Goal: Task Accomplishment & Management: Manage account settings

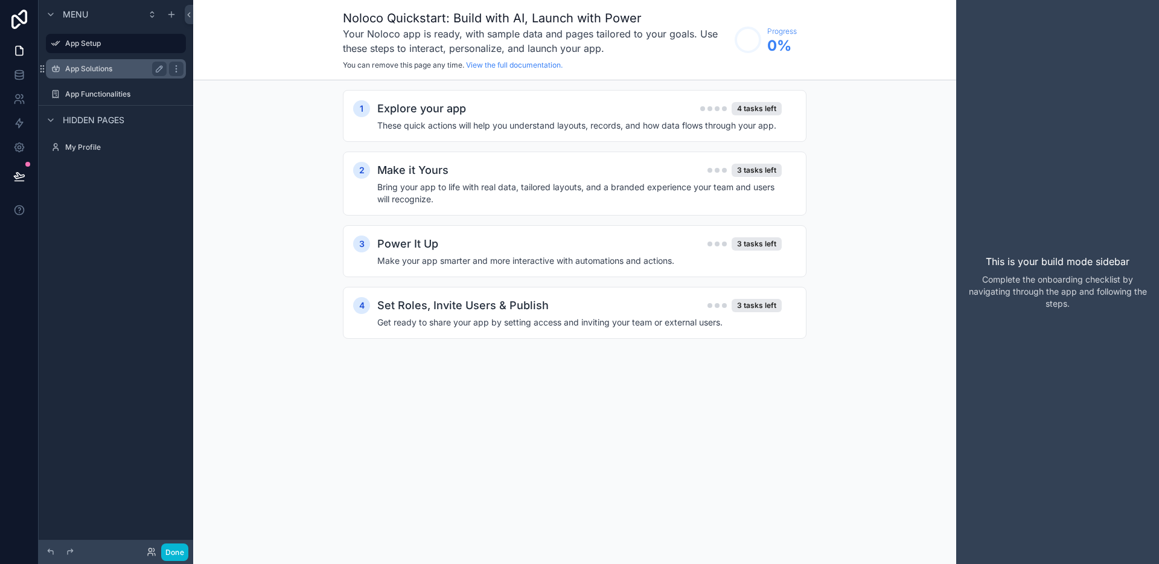
click at [132, 75] on div "App Solutions" at bounding box center [115, 69] width 101 height 14
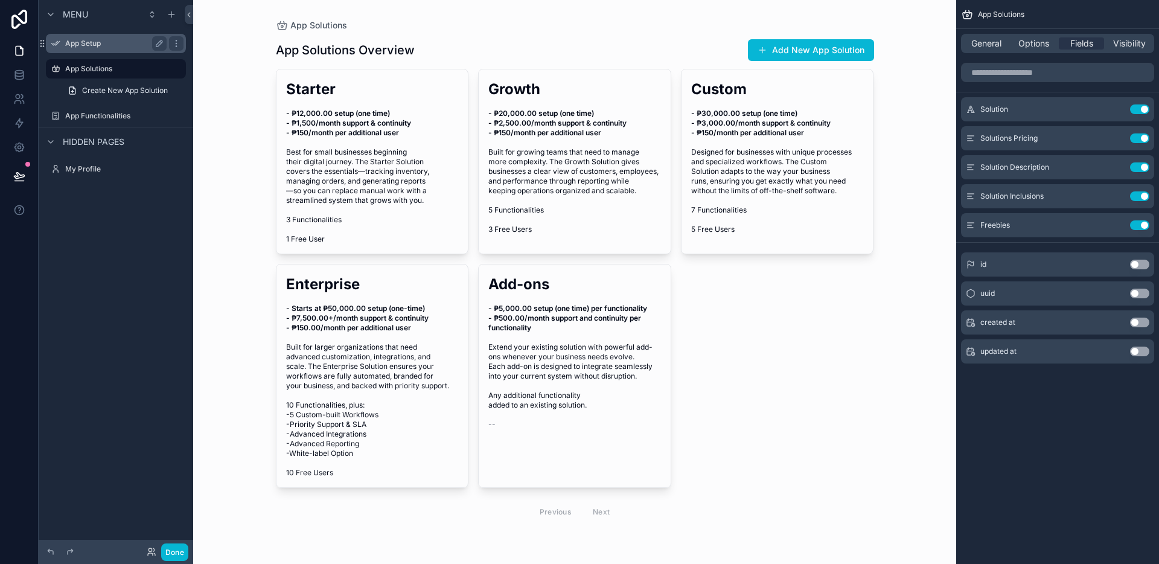
click at [121, 42] on label "App Setup" at bounding box center [113, 44] width 97 height 10
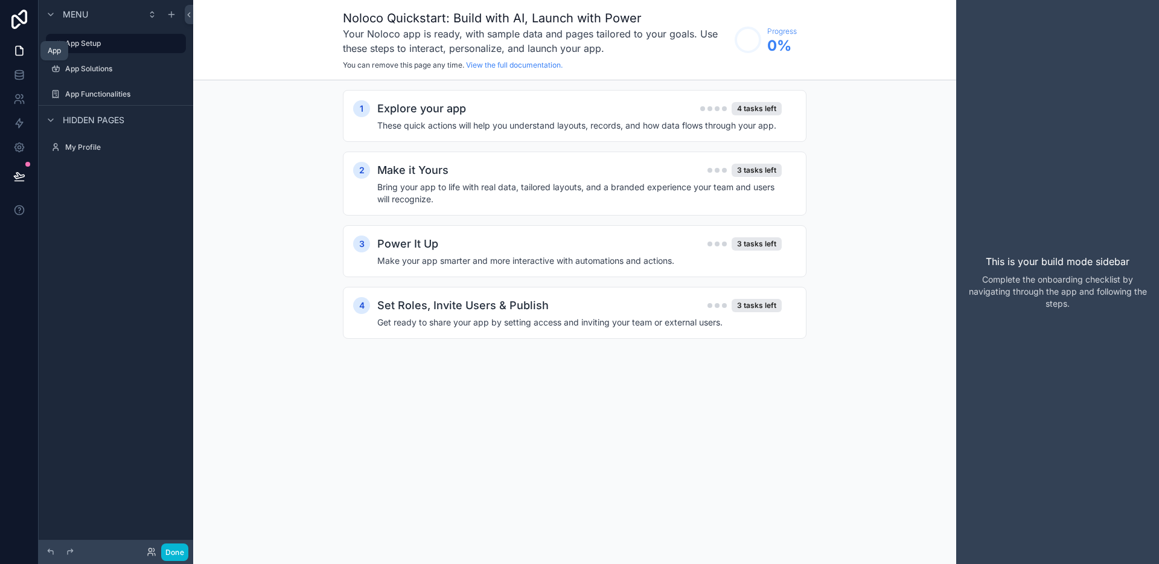
click at [34, 46] on link at bounding box center [19, 51] width 38 height 24
click at [25, 50] on link at bounding box center [19, 51] width 38 height 24
click at [180, 551] on button "Done" at bounding box center [174, 552] width 27 height 18
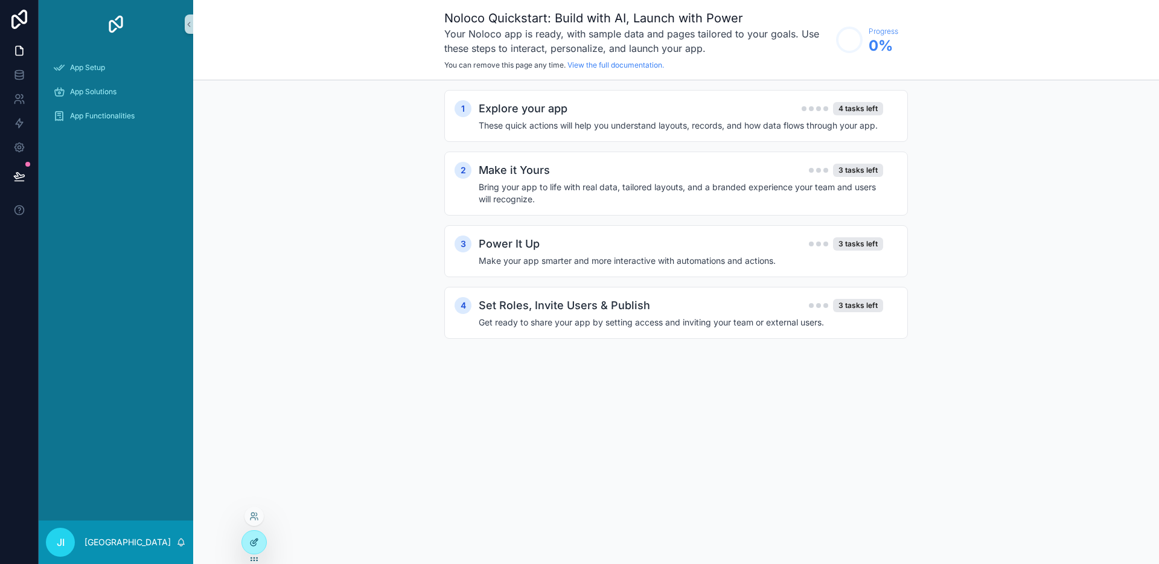
click at [249, 538] on icon at bounding box center [254, 542] width 10 height 10
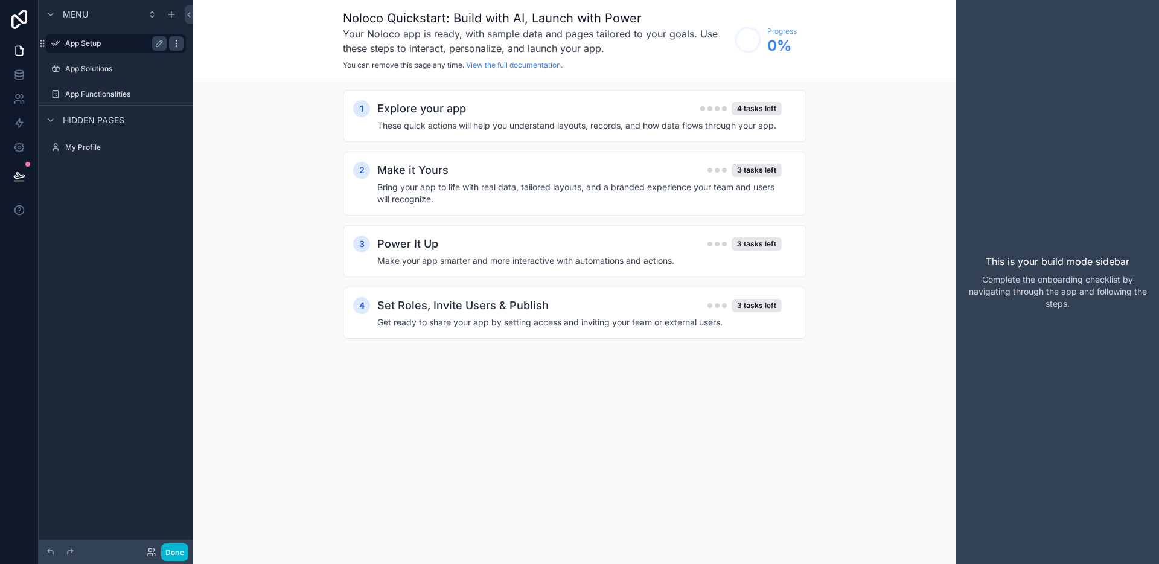
click at [179, 39] on icon "scrollable content" at bounding box center [176, 44] width 10 height 10
click at [225, 52] on span "Remove" at bounding box center [231, 52] width 32 height 12
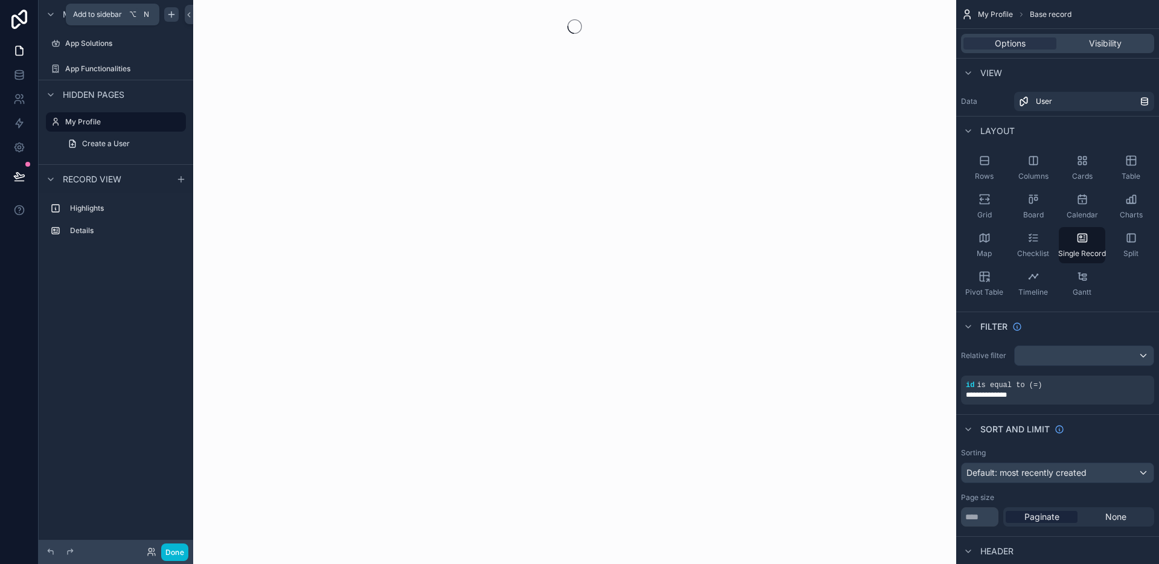
click at [167, 18] on icon "scrollable content" at bounding box center [172, 15] width 10 height 10
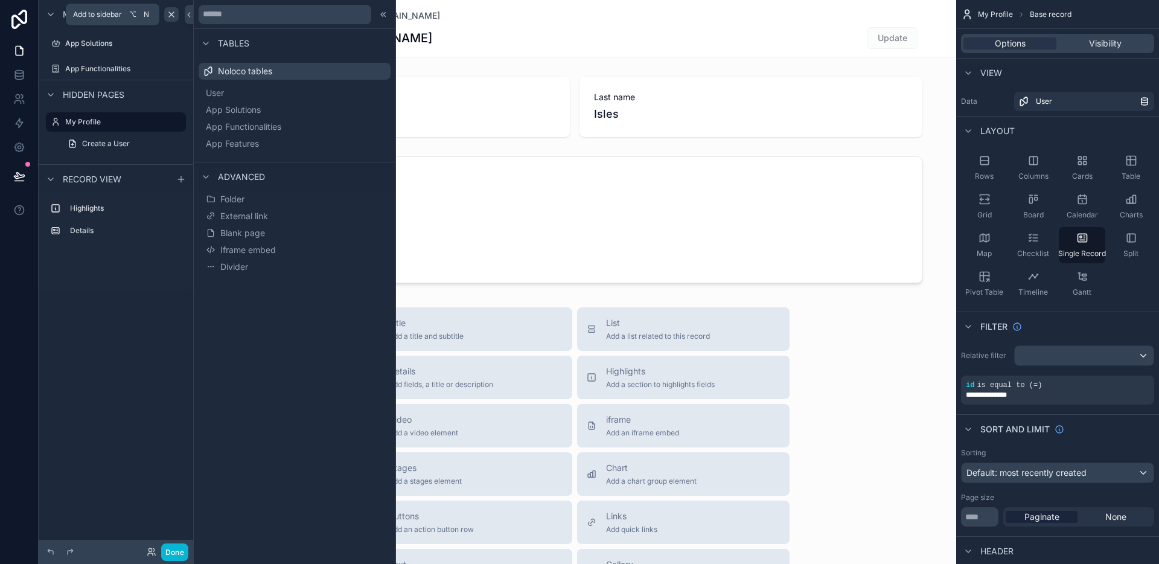
click at [167, 18] on icon "scrollable content" at bounding box center [172, 15] width 10 height 10
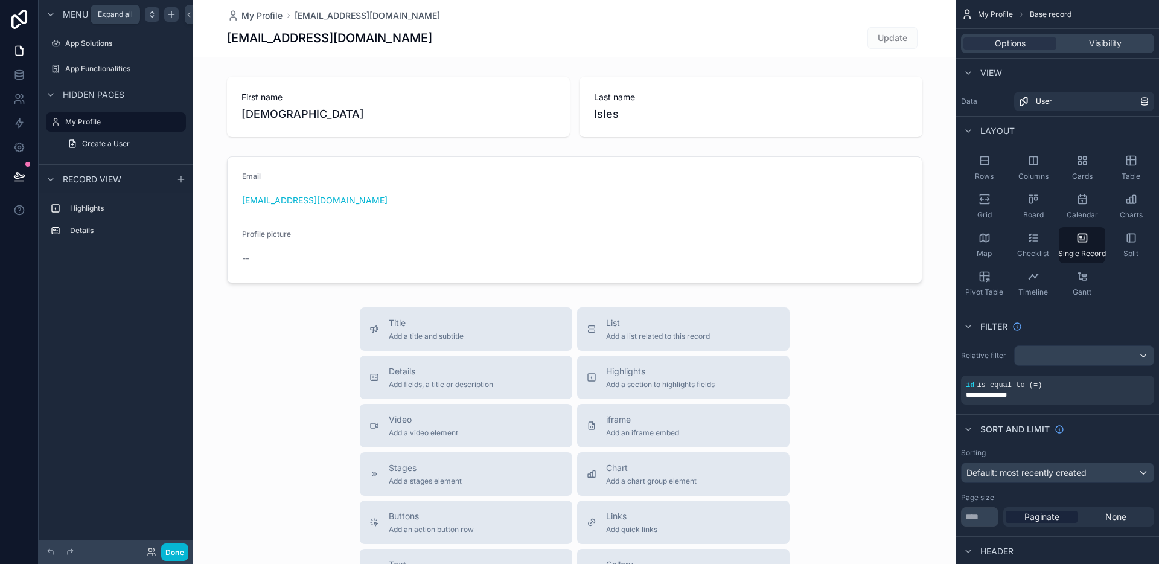
click at [155, 15] on icon "scrollable content" at bounding box center [152, 15] width 10 height 10
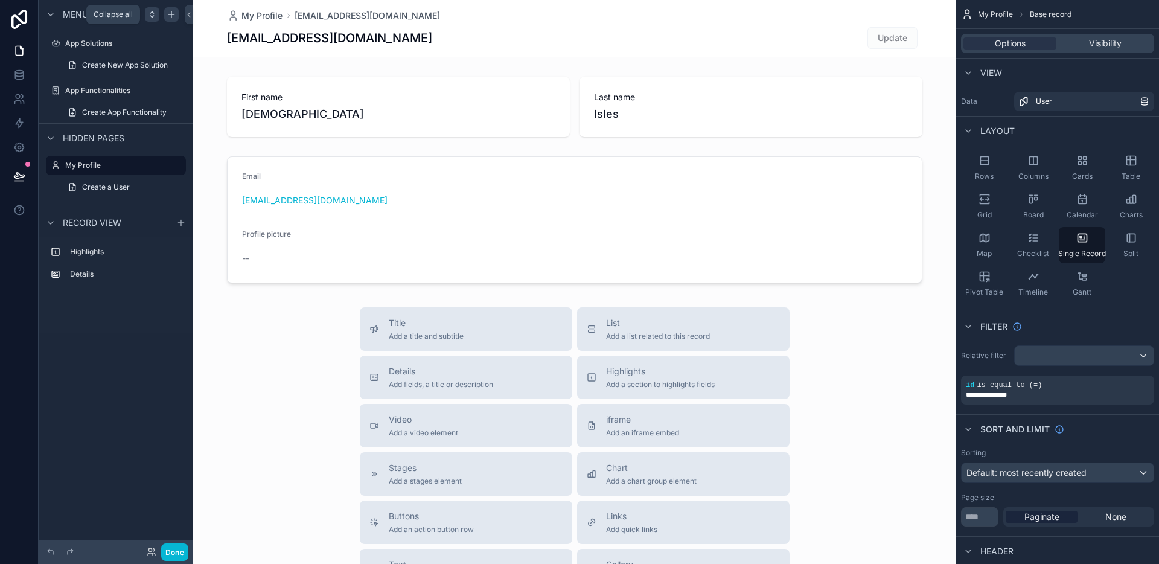
click at [155, 15] on icon "scrollable content" at bounding box center [152, 15] width 10 height 10
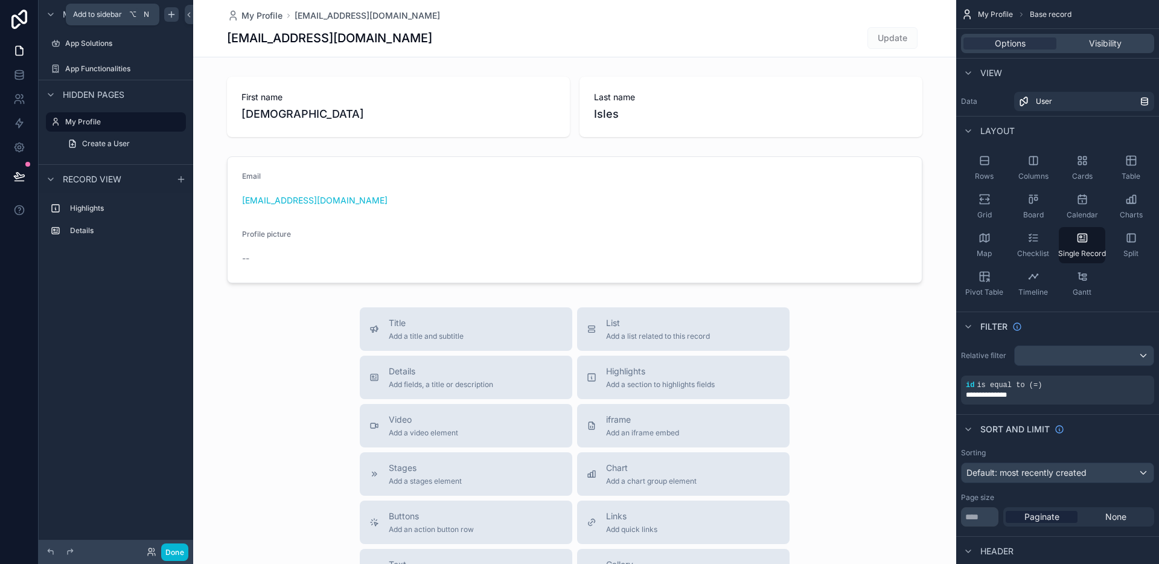
click at [170, 14] on icon "scrollable content" at bounding box center [170, 14] width 5 height 0
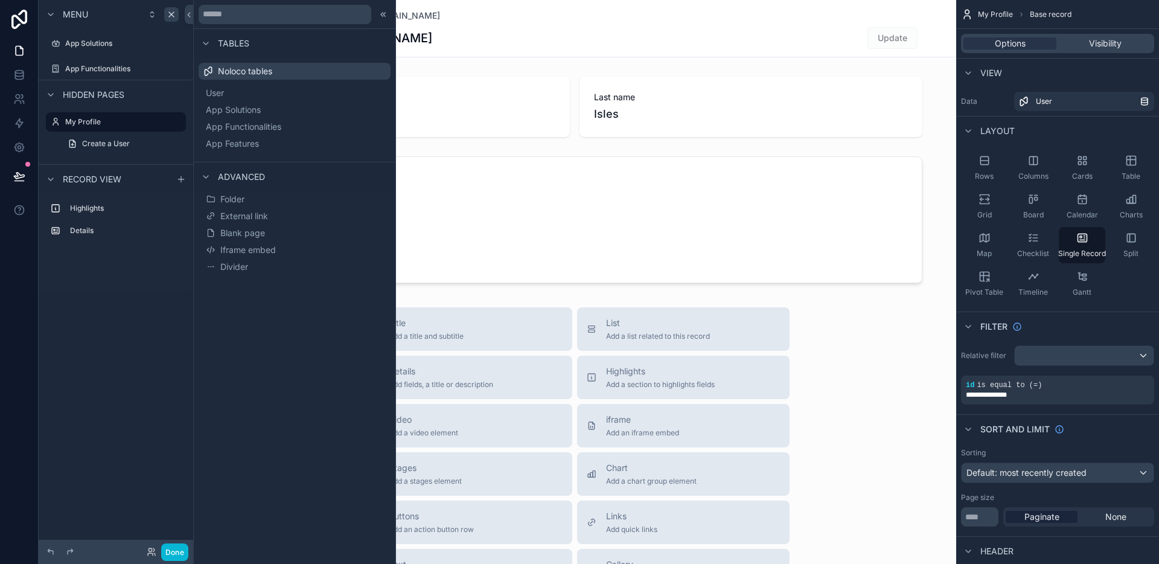
click at [487, 273] on div "scrollable content" at bounding box center [574, 417] width 763 height 834
click at [857, 302] on div "My Profile jeiah@islesystems.solutions jeiah@islesystems.solutions Update First…" at bounding box center [574, 417] width 763 height 834
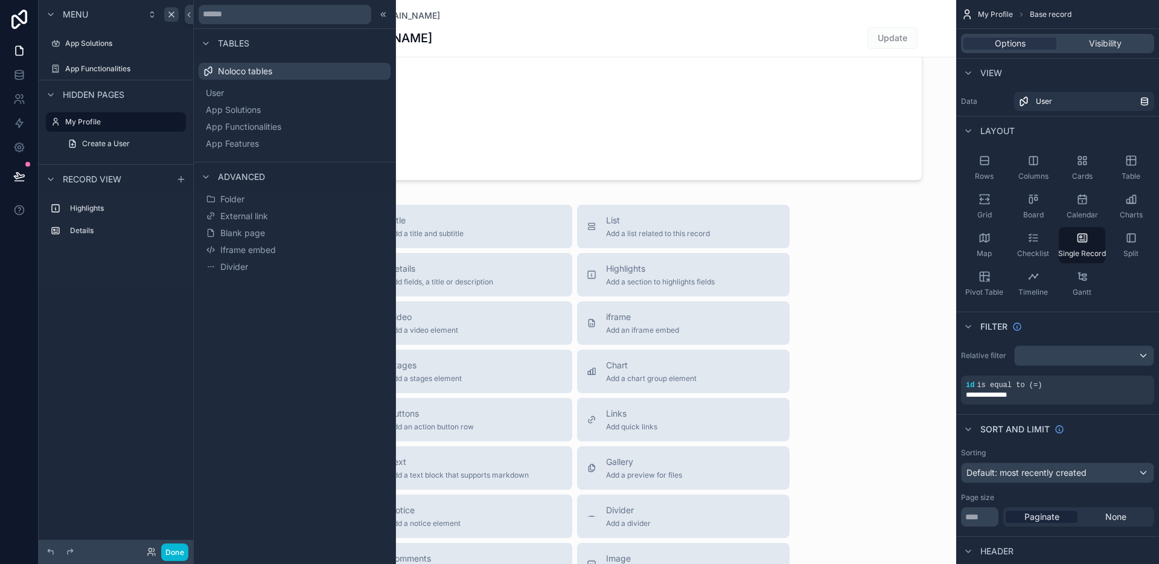
scroll to position [270, 0]
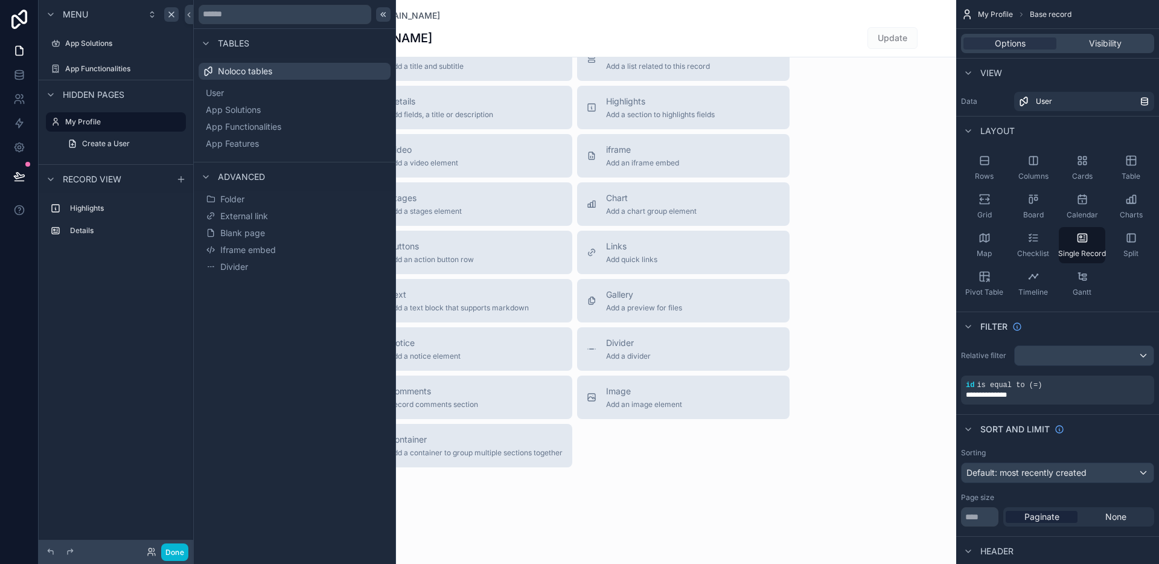
click at [382, 10] on icon at bounding box center [384, 15] width 10 height 10
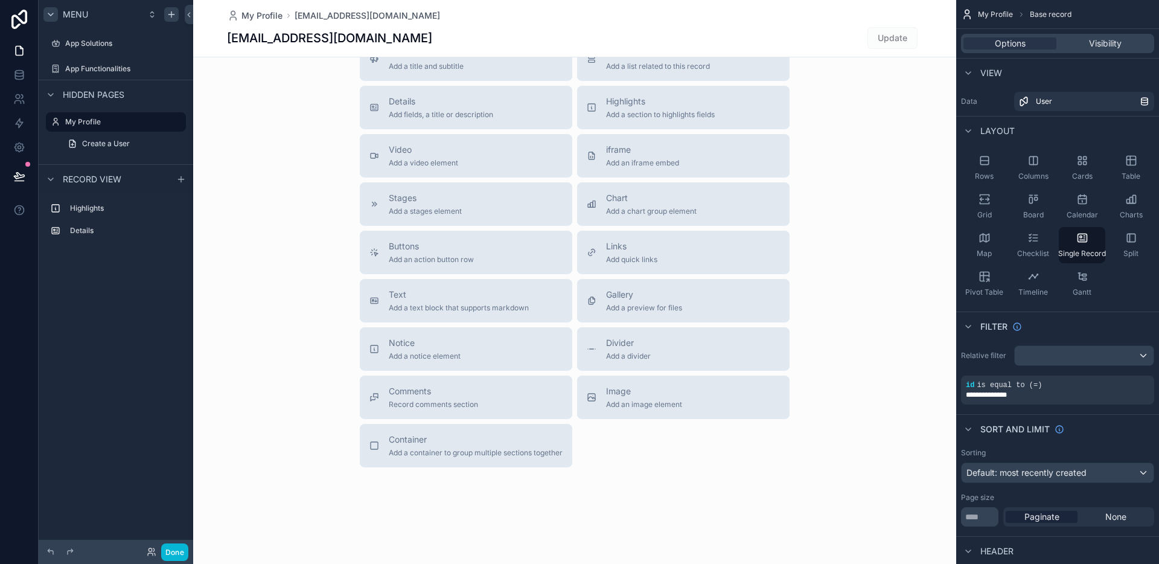
click at [49, 13] on icon "scrollable content" at bounding box center [51, 15] width 10 height 10
click at [164, 14] on div "scrollable content" at bounding box center [171, 14] width 14 height 14
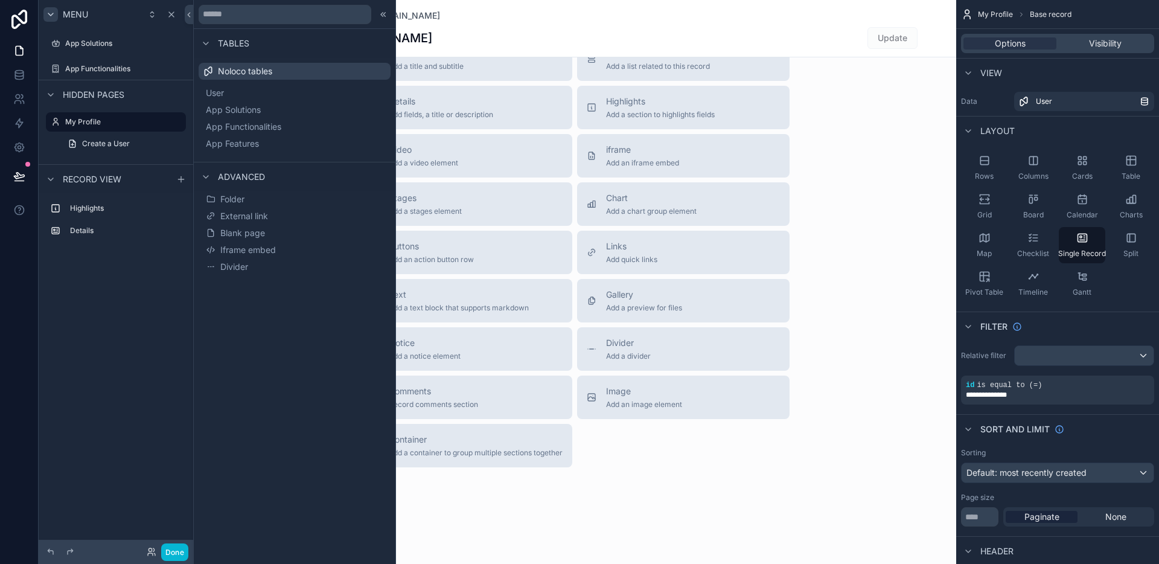
click at [614, 467] on div "My Profile jeiah@islesystems.solutions jeiah@islesystems.solutions Update First…" at bounding box center [574, 147] width 763 height 834
click at [613, 462] on div "Title Add a title and subtitle List Add a list related to this record Details A…" at bounding box center [574, 252] width 449 height 430
click at [380, 17] on icon at bounding box center [384, 15] width 10 height 10
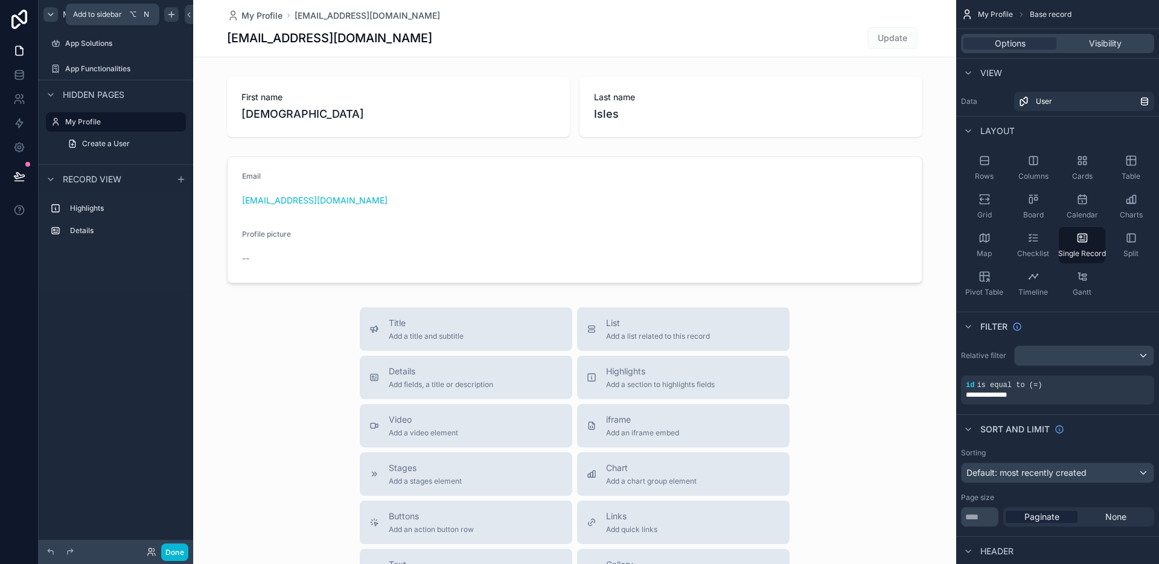
click at [174, 11] on icon "scrollable content" at bounding box center [172, 15] width 10 height 10
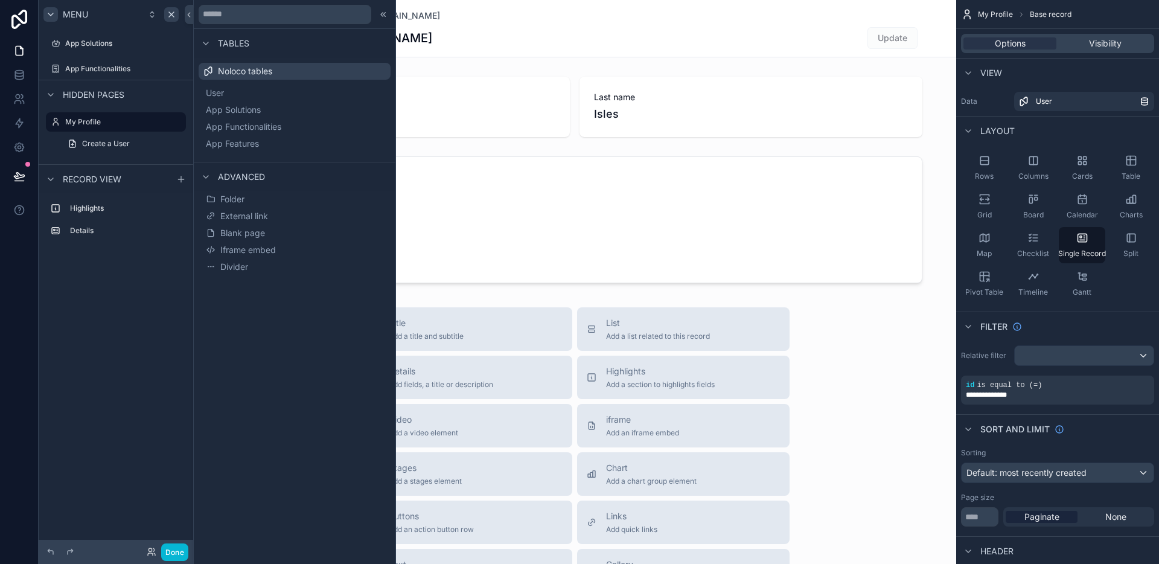
click at [139, 281] on div "Highlights Details" at bounding box center [116, 241] width 155 height 97
click at [380, 19] on icon at bounding box center [384, 15] width 10 height 10
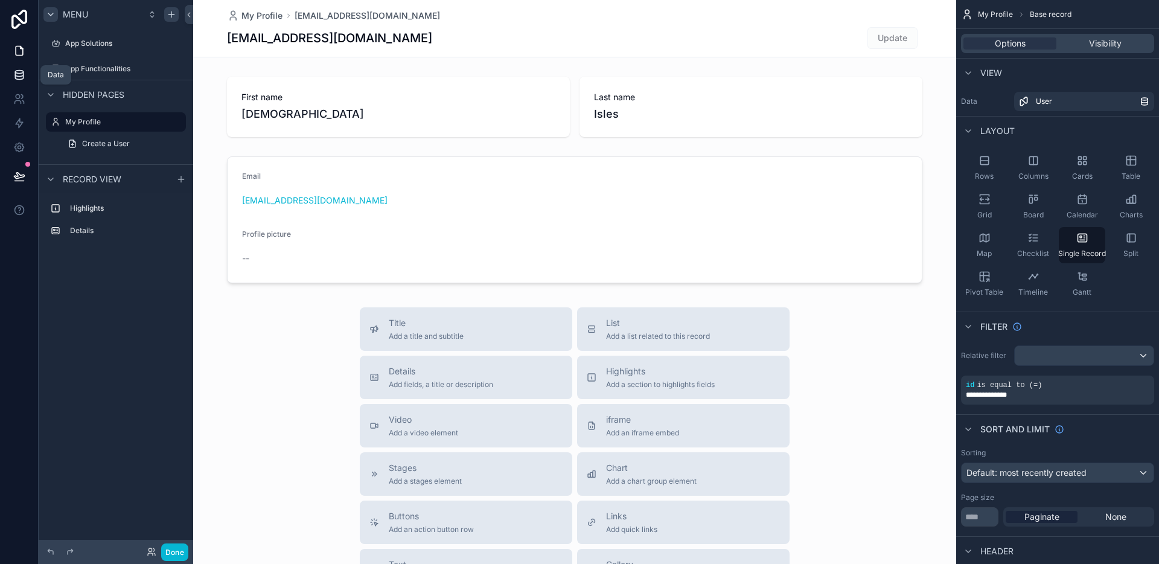
click at [17, 82] on link at bounding box center [19, 75] width 38 height 24
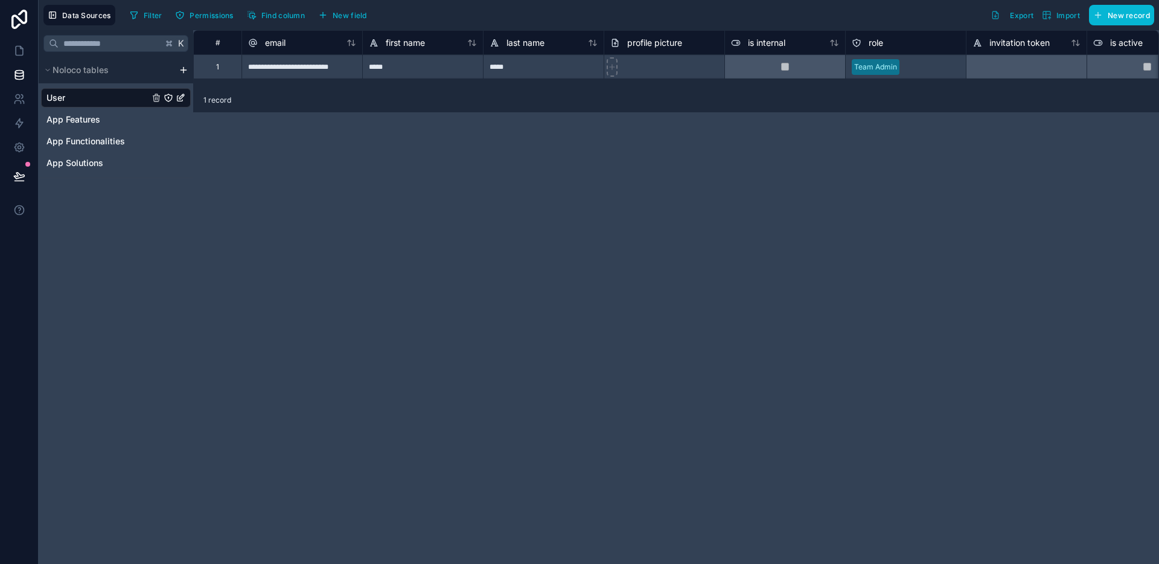
click at [25, 36] on link at bounding box center [19, 19] width 39 height 39
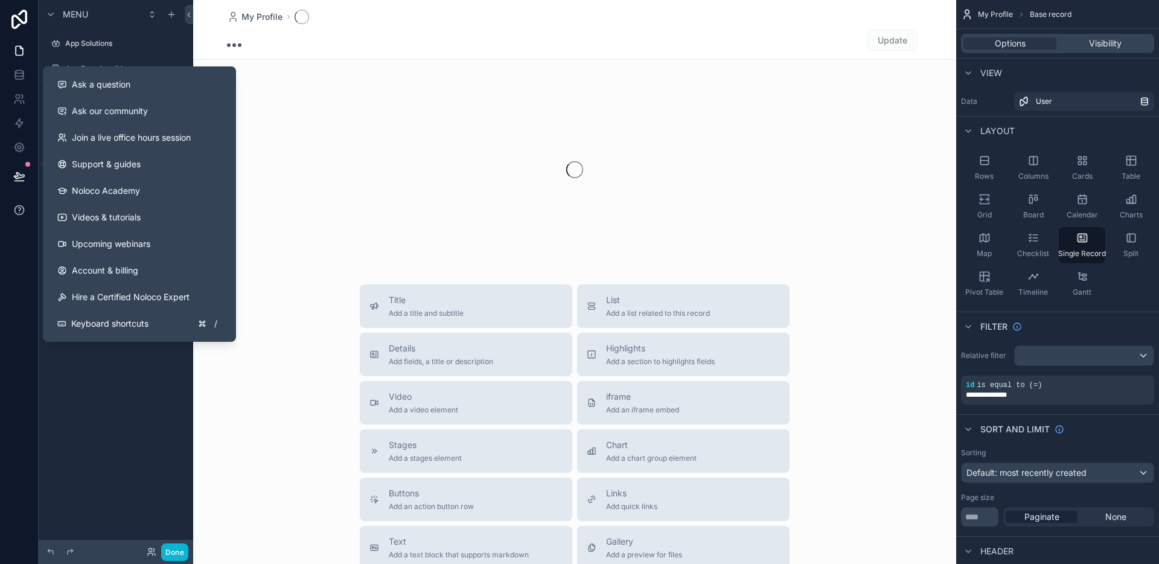
click at [22, 217] on button at bounding box center [19, 210] width 38 height 34
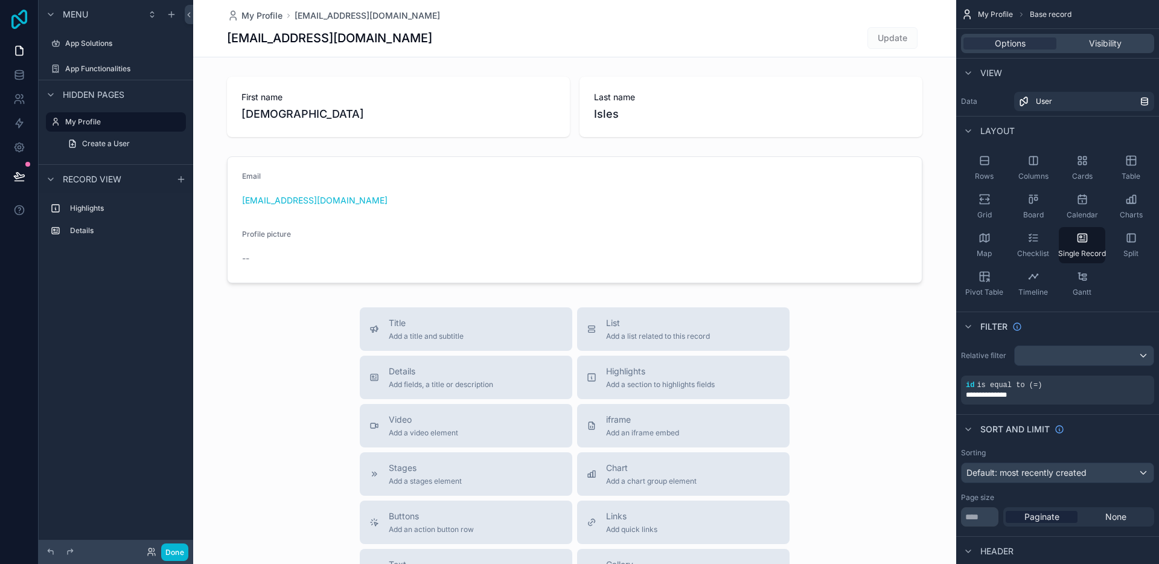
click at [14, 16] on icon at bounding box center [19, 19] width 16 height 19
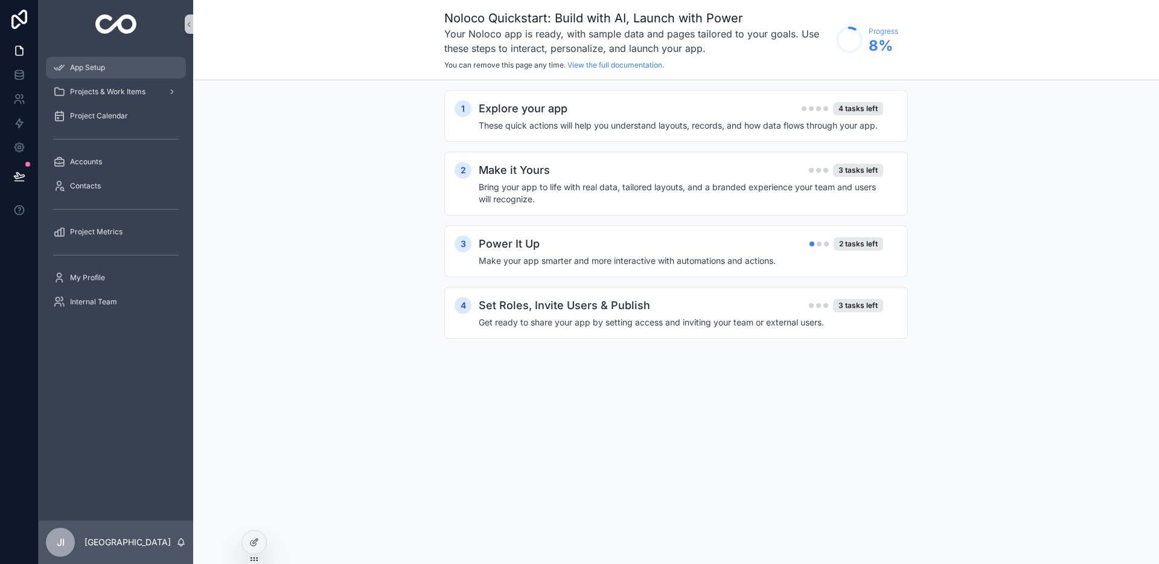
click at [130, 72] on div "App Setup" at bounding box center [116, 67] width 126 height 19
click at [636, 63] on link "View the full documentation." at bounding box center [615, 64] width 97 height 9
click at [134, 74] on div "App Setup" at bounding box center [116, 67] width 126 height 19
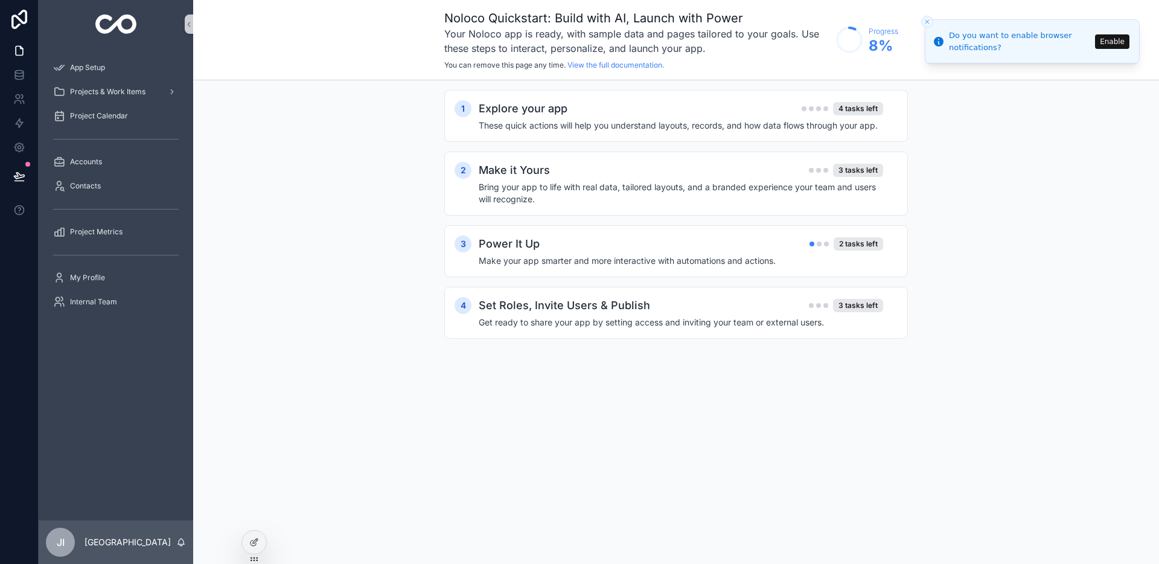
click at [928, 24] on icon "Close toast" at bounding box center [927, 21] width 7 height 7
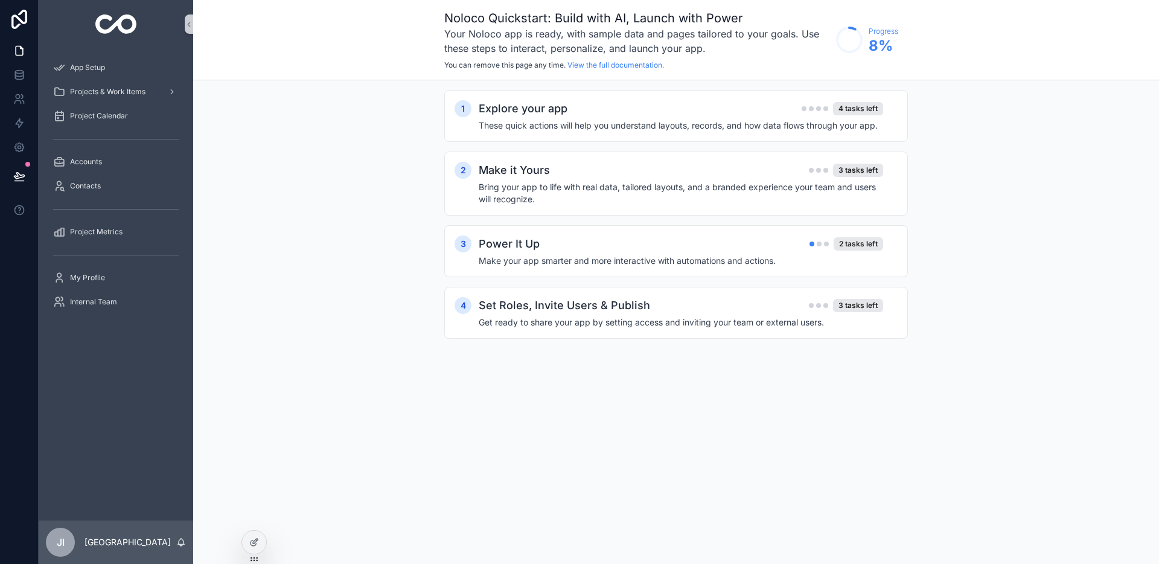
click at [948, 59] on div "Noloco Quickstart: Build with AI, Launch with Power Your Noloco app is ready, w…" at bounding box center [676, 40] width 966 height 80
click at [1018, 170] on div "1 Explore your app 4 tasks left These quick actions will help you understand la…" at bounding box center [676, 226] width 966 height 292
click at [26, 20] on icon at bounding box center [19, 19] width 16 height 19
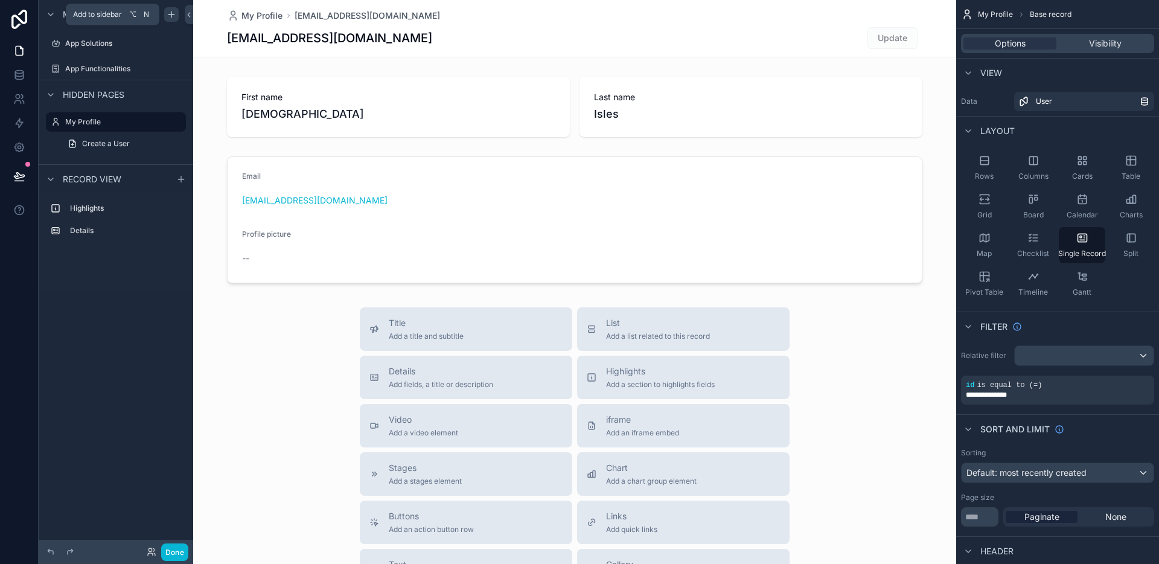
click at [172, 13] on icon "scrollable content" at bounding box center [172, 15] width 10 height 10
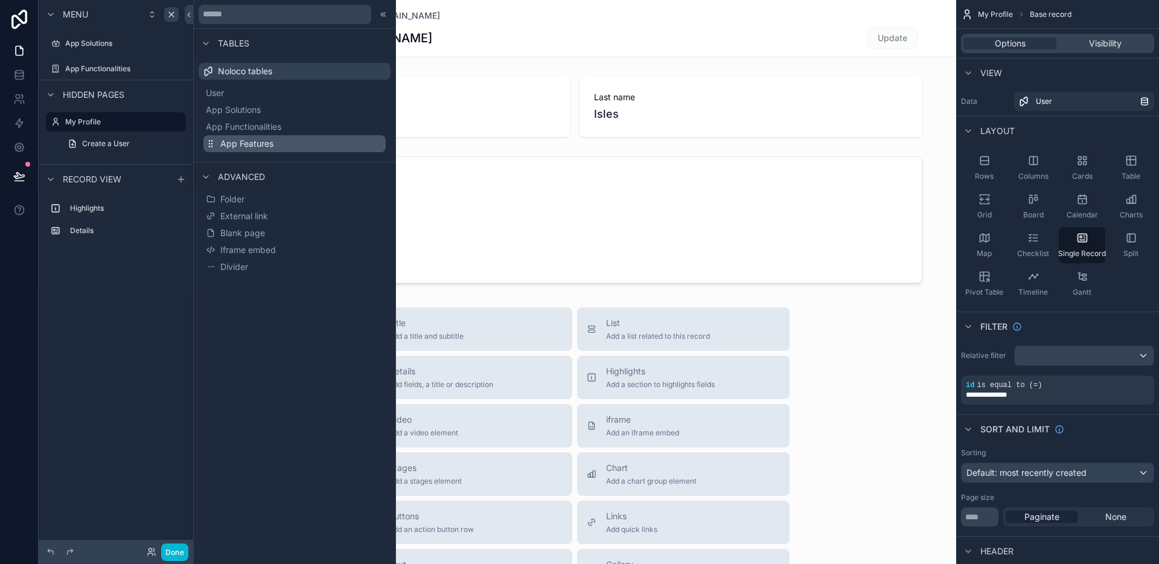
click at [290, 147] on button "App Features" at bounding box center [294, 143] width 182 height 17
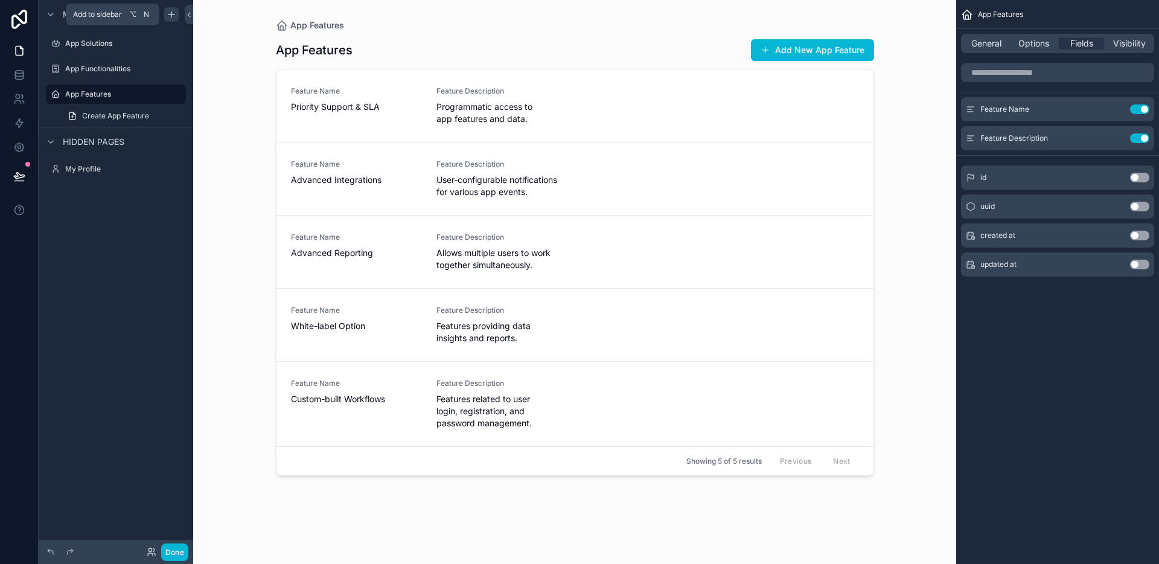
click at [173, 10] on icon "scrollable content" at bounding box center [172, 15] width 10 height 10
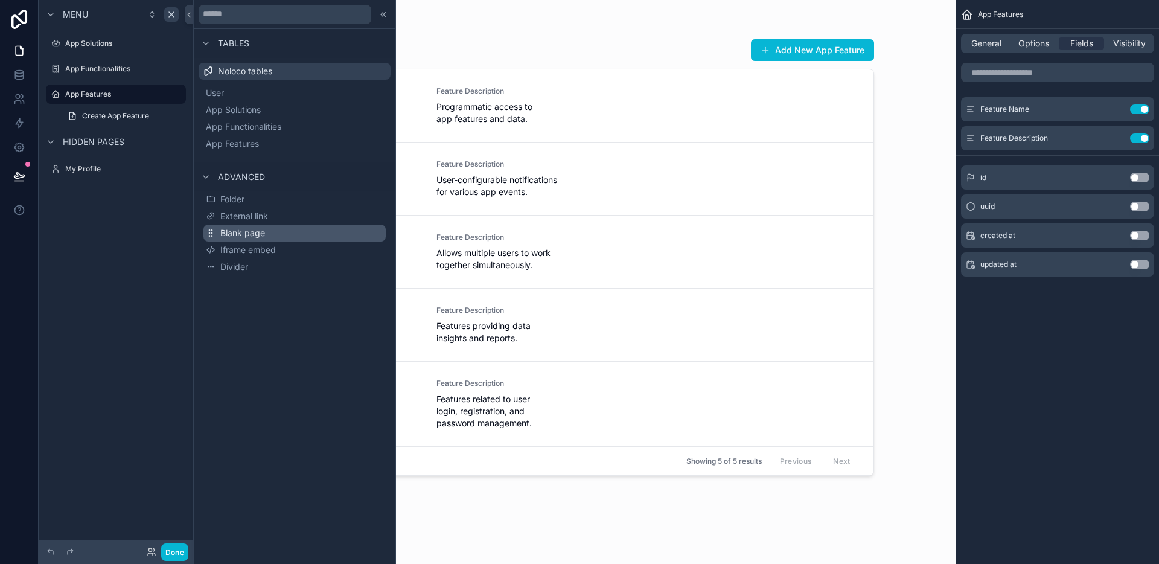
click at [261, 233] on span "Blank page" at bounding box center [242, 233] width 45 height 12
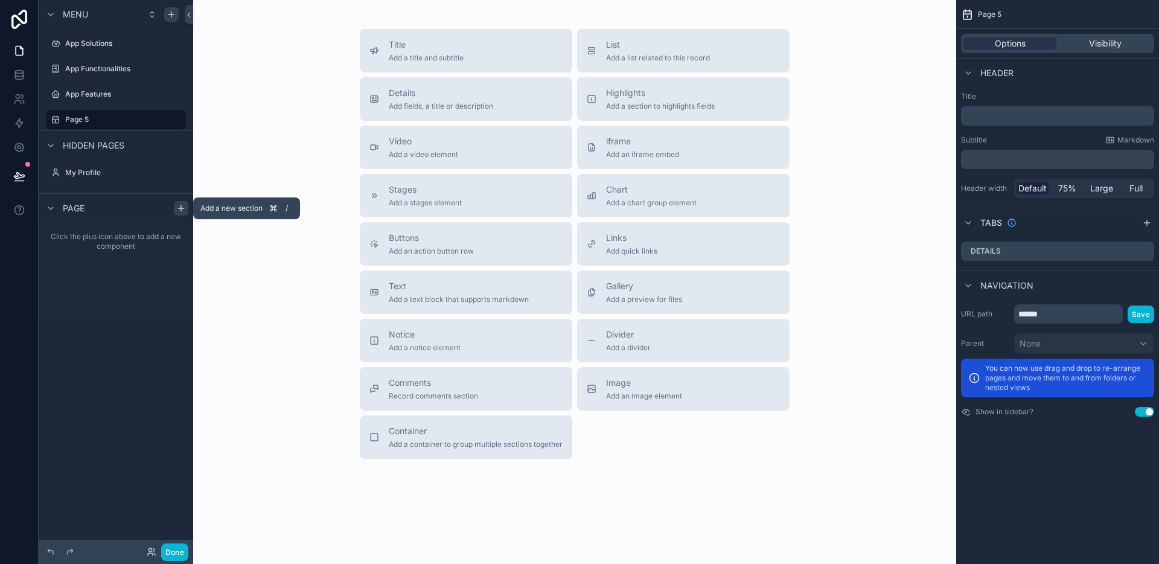
click at [181, 210] on icon "scrollable content" at bounding box center [181, 208] width 10 height 10
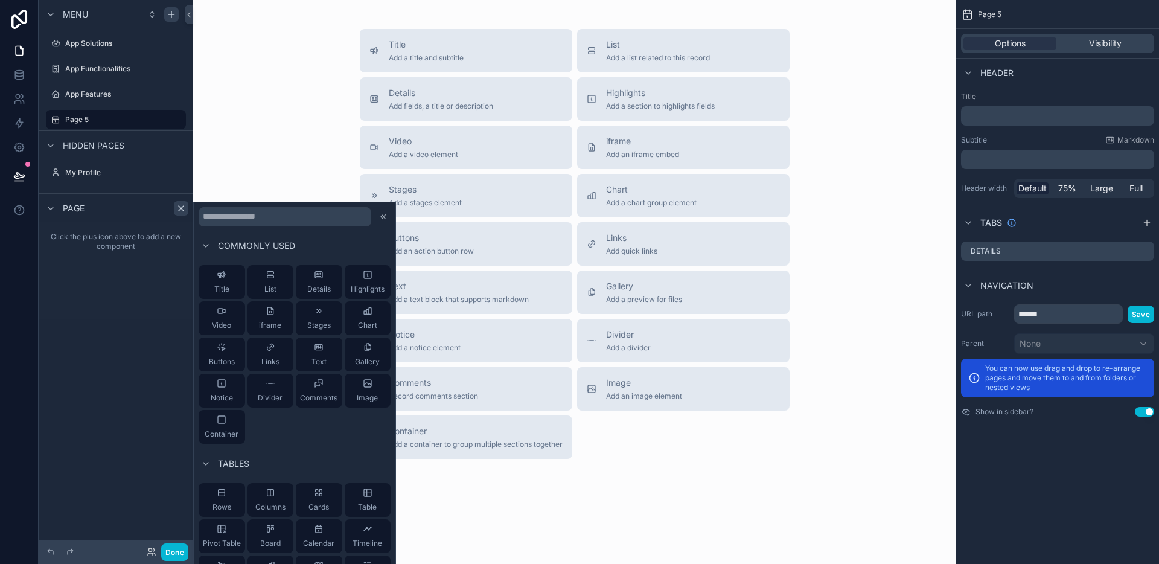
click at [647, 452] on div "Title Add a title and subtitle List Add a list related to this record Details A…" at bounding box center [574, 244] width 449 height 430
click at [379, 218] on icon at bounding box center [384, 217] width 10 height 10
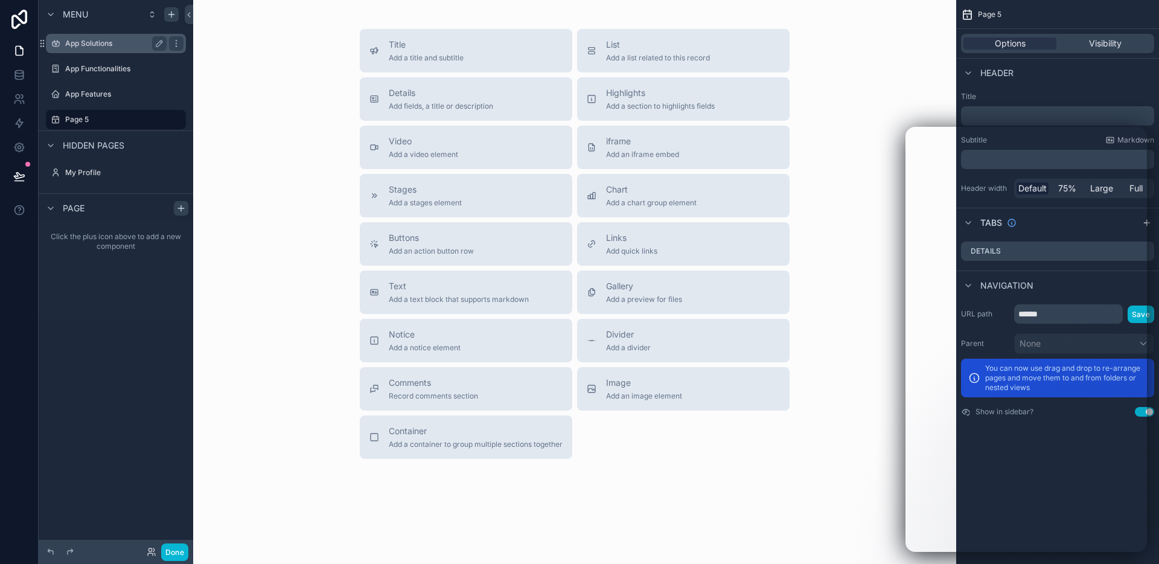
click at [92, 53] on div "App Solutions" at bounding box center [115, 43] width 135 height 19
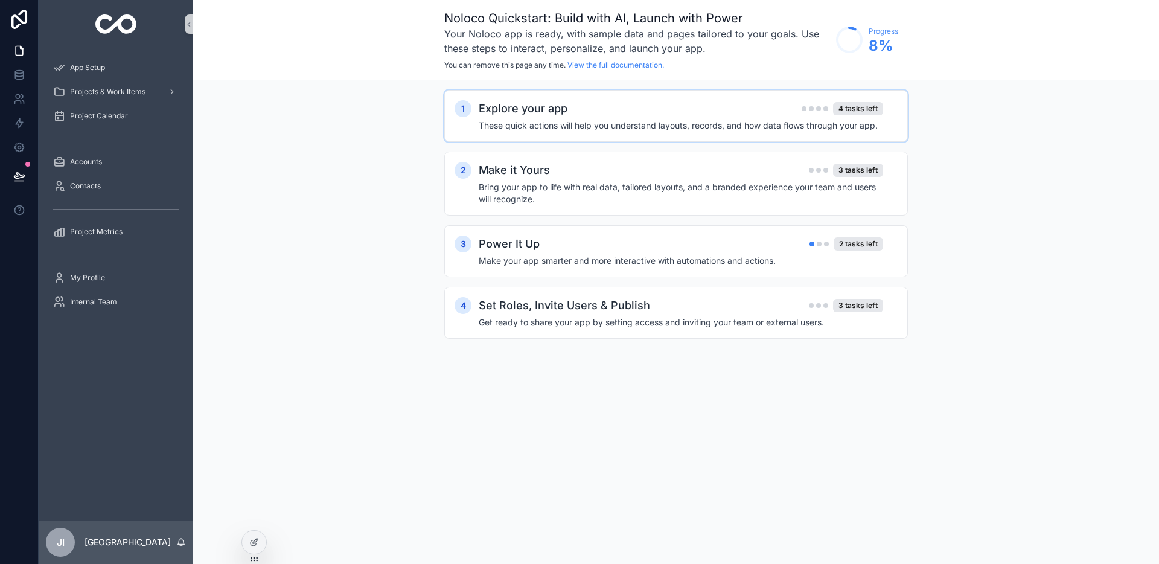
click at [628, 110] on div "Explore your app 4 tasks left" at bounding box center [681, 108] width 404 height 17
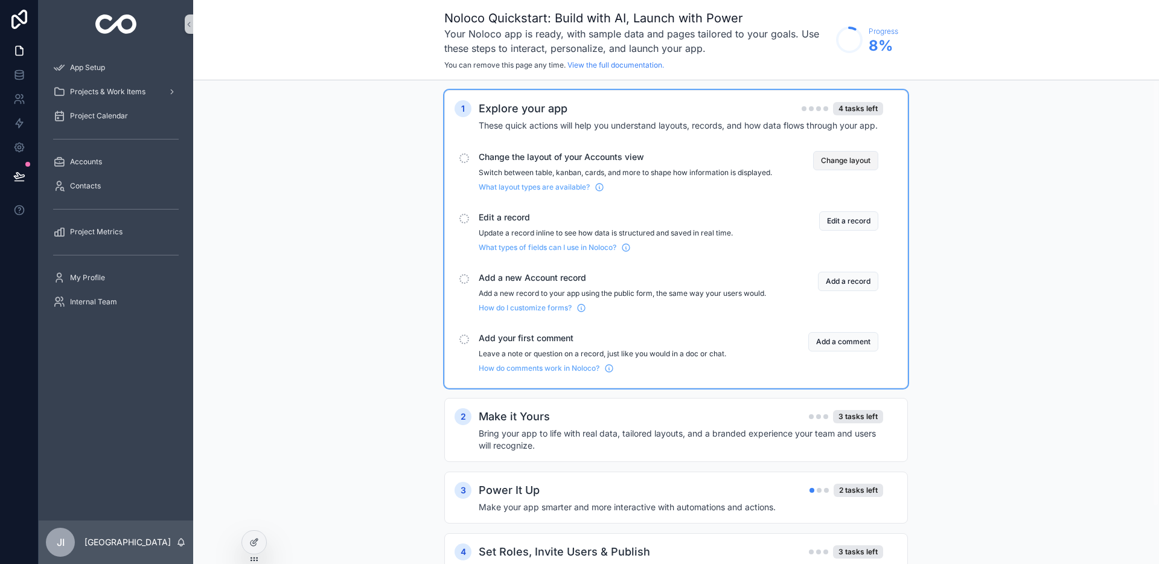
click at [837, 159] on button "Change layout" at bounding box center [845, 160] width 65 height 19
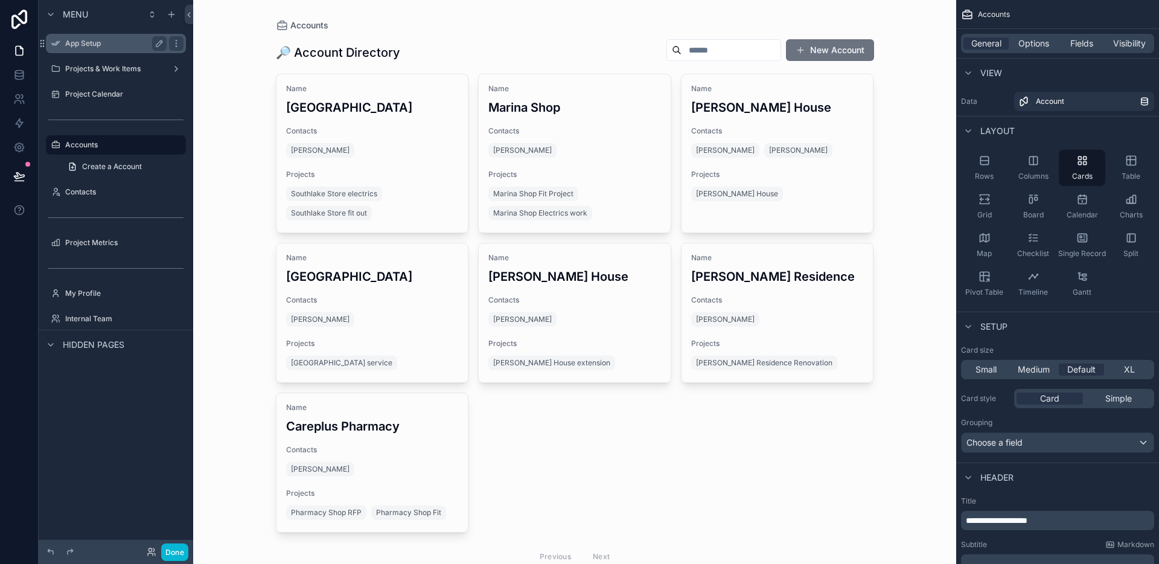
click at [130, 48] on div "App Setup" at bounding box center [115, 43] width 101 height 14
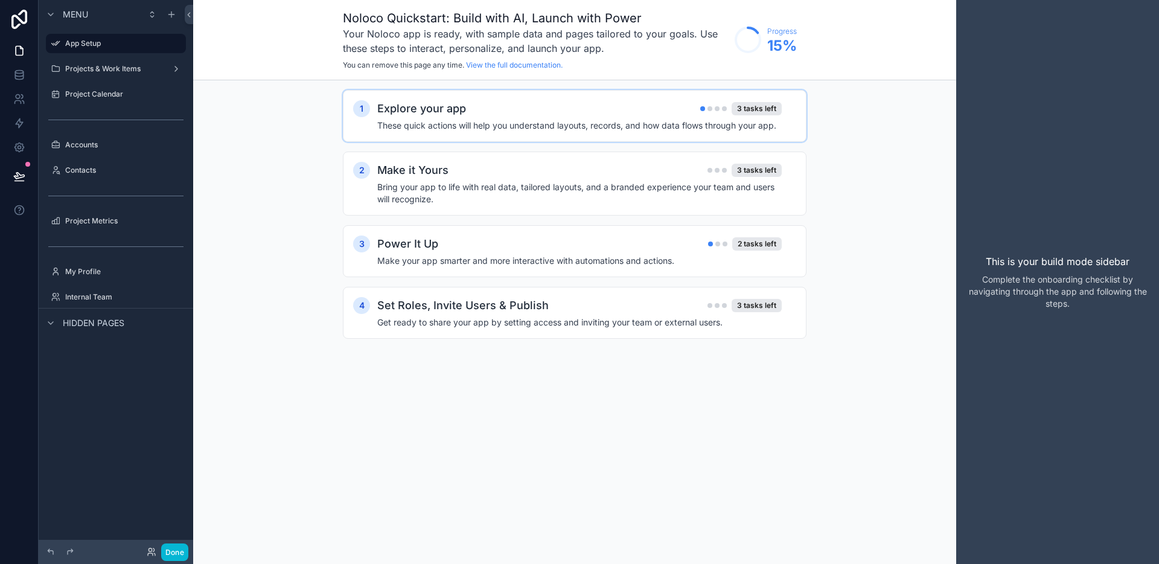
click at [712, 126] on h4 "These quick actions will help you understand layouts, records, and how data flo…" at bounding box center [579, 126] width 404 height 12
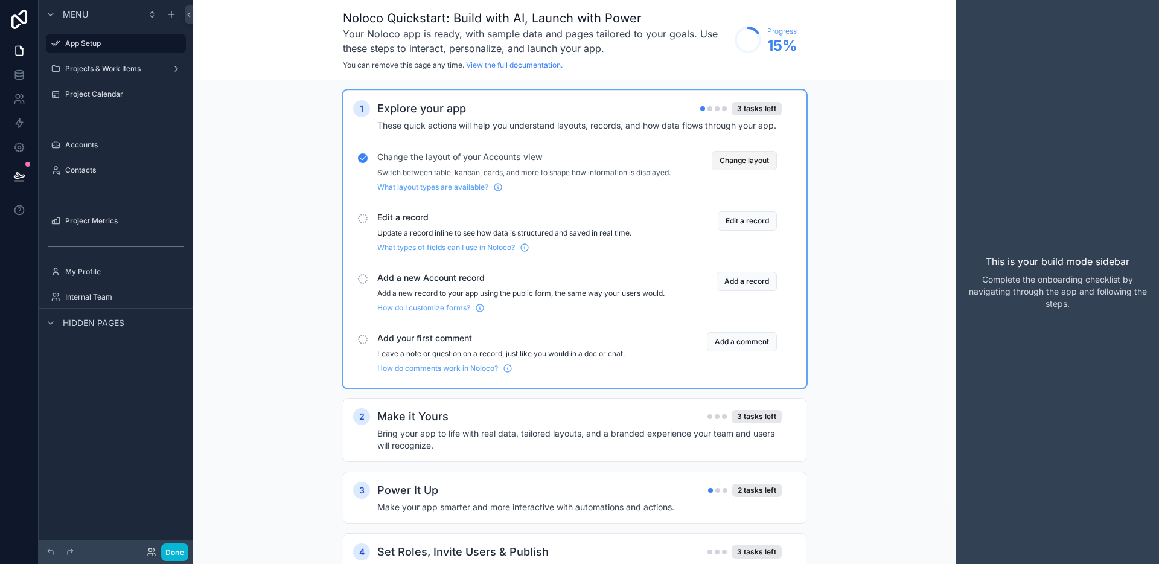
click at [738, 158] on button "Change layout" at bounding box center [744, 160] width 65 height 19
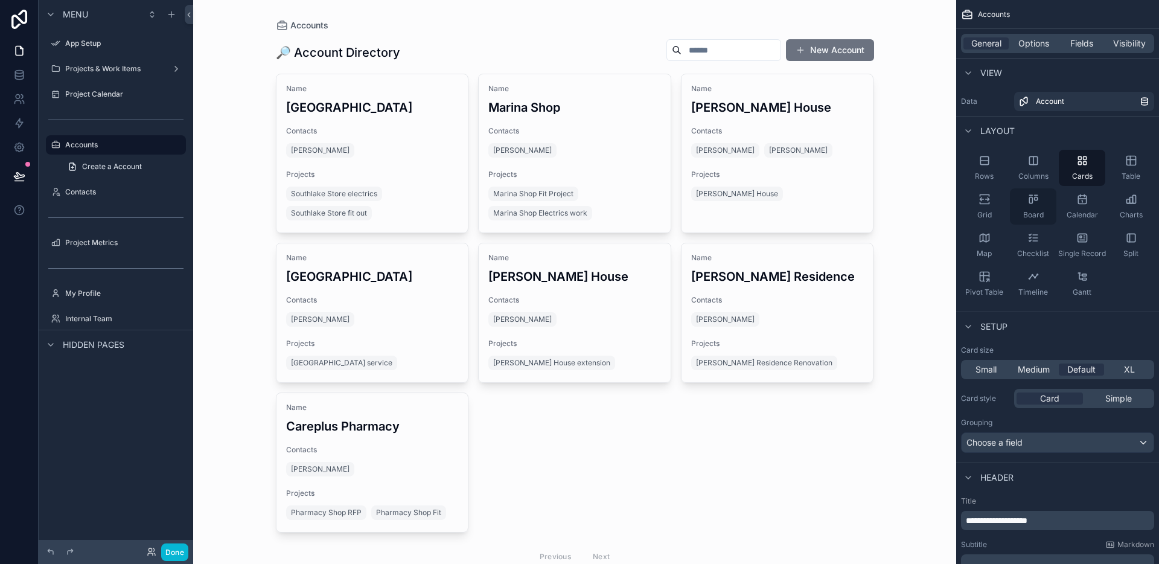
click at [1036, 206] on div "Board" at bounding box center [1033, 206] width 46 height 36
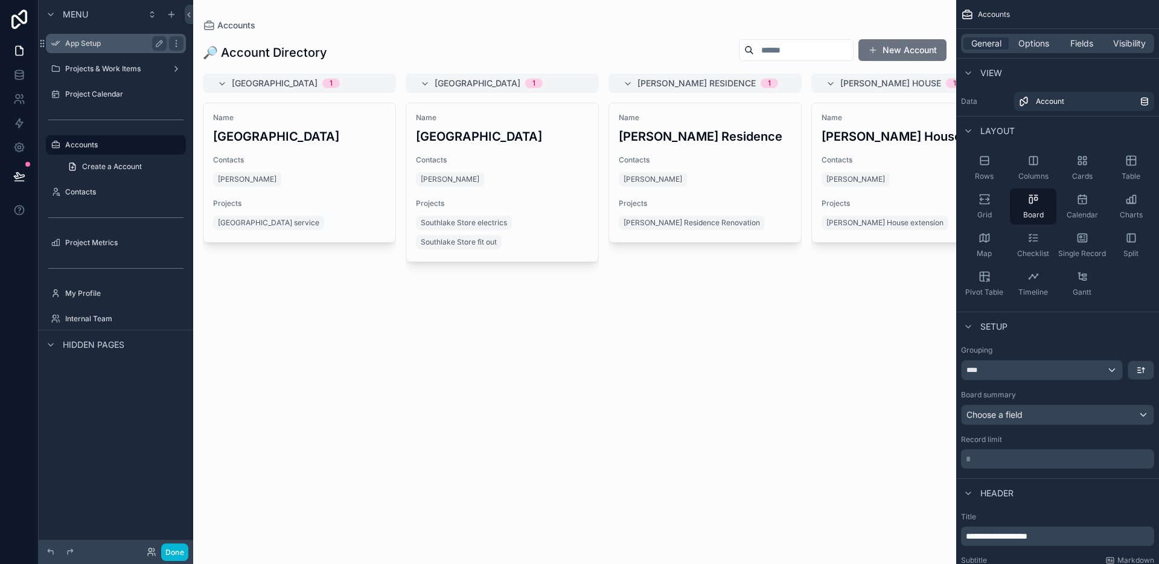
click at [89, 49] on div "App Setup" at bounding box center [115, 43] width 101 height 14
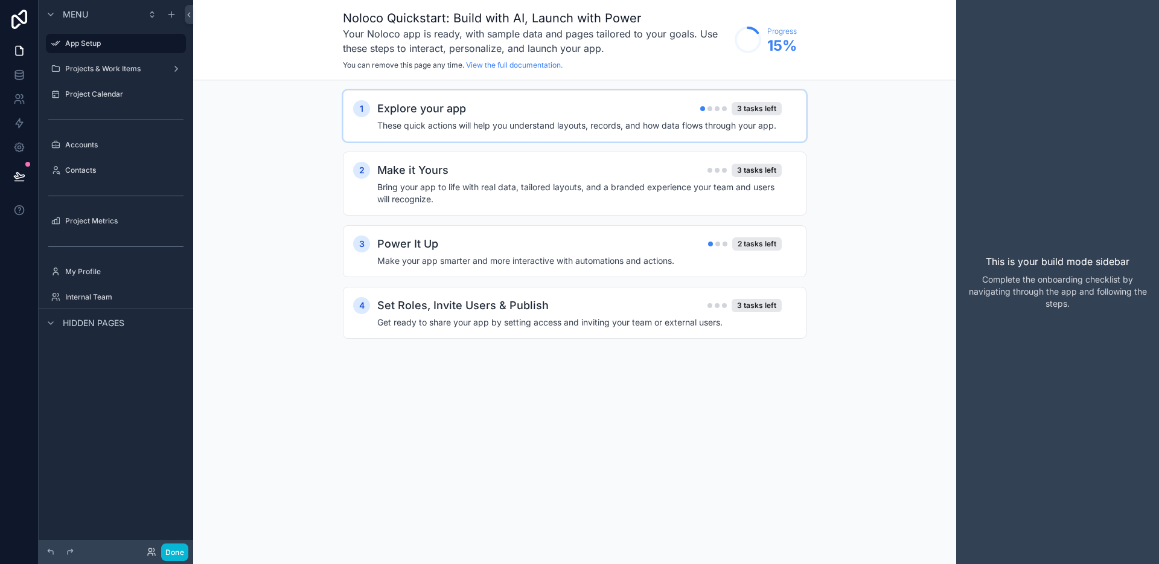
click at [671, 138] on div "1 Explore your app 3 tasks left These quick actions will help you understand la…" at bounding box center [575, 116] width 464 height 52
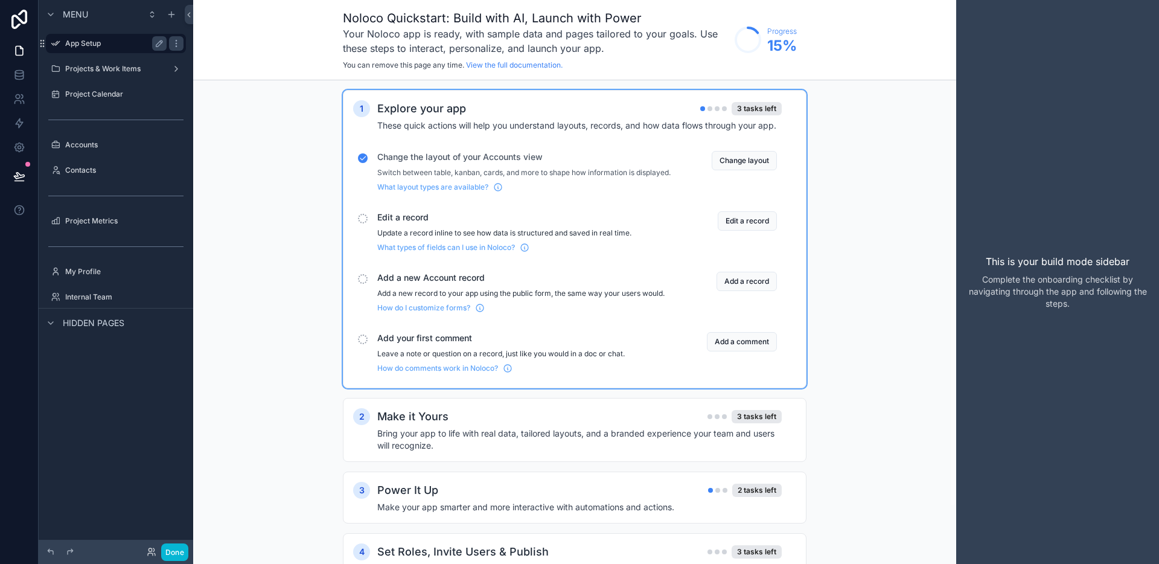
click at [84, 46] on label "App Setup" at bounding box center [113, 44] width 97 height 10
click at [752, 32] on circle "scrollable content" at bounding box center [748, 40] width 24 height 24
